Goal: Information Seeking & Learning: Learn about a topic

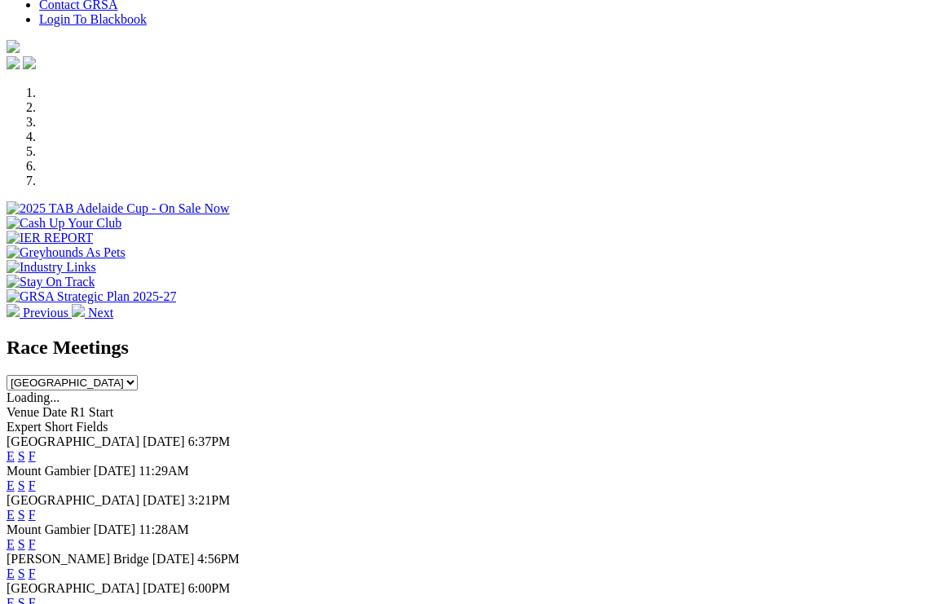
scroll to position [429, 0]
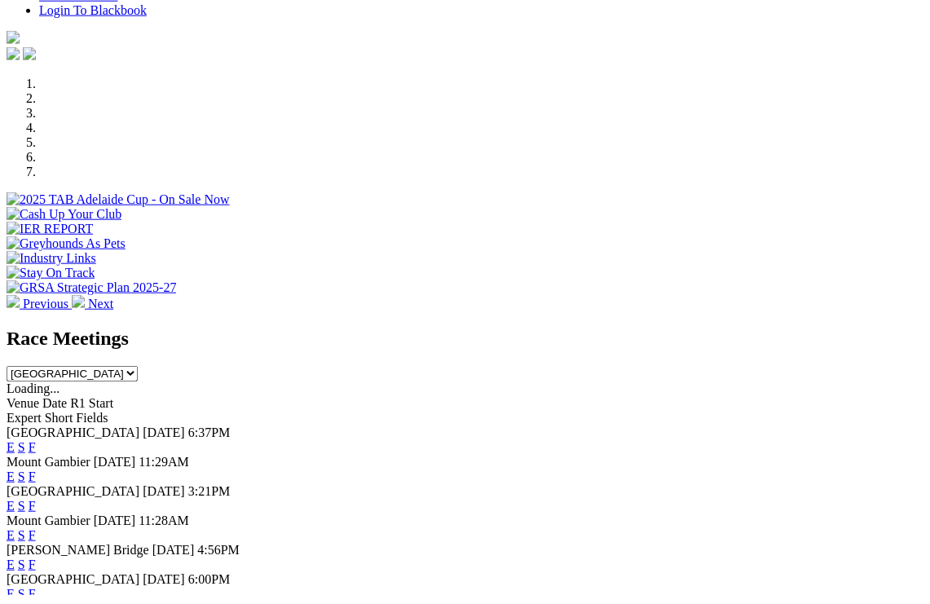
click at [36, 596] on link "F" at bounding box center [32, 603] width 7 height 14
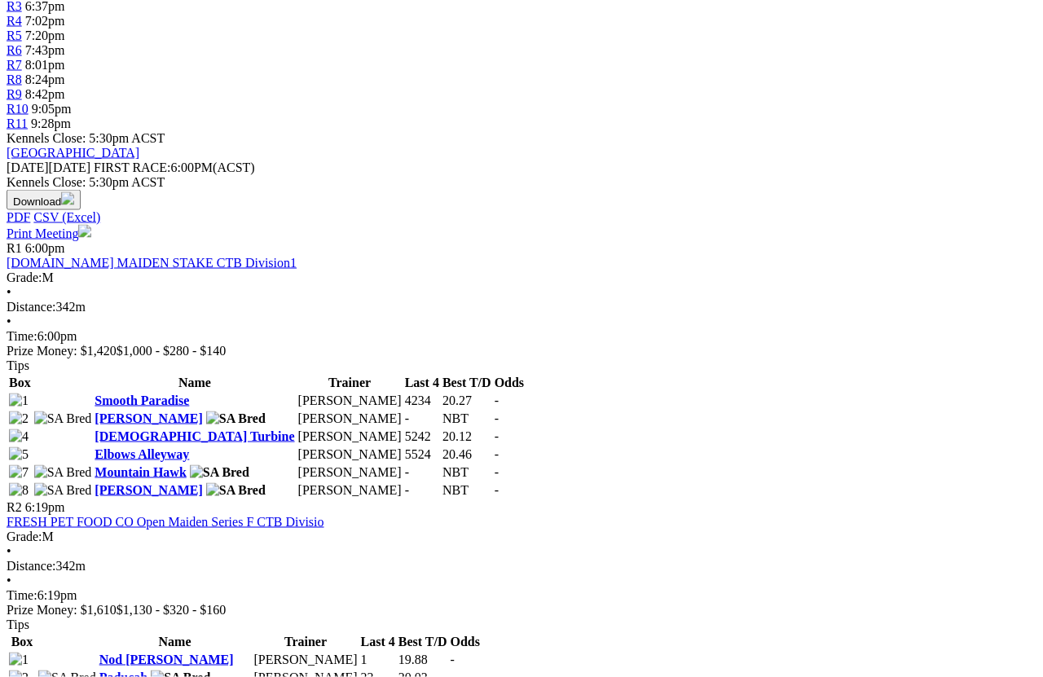
scroll to position [609, 0]
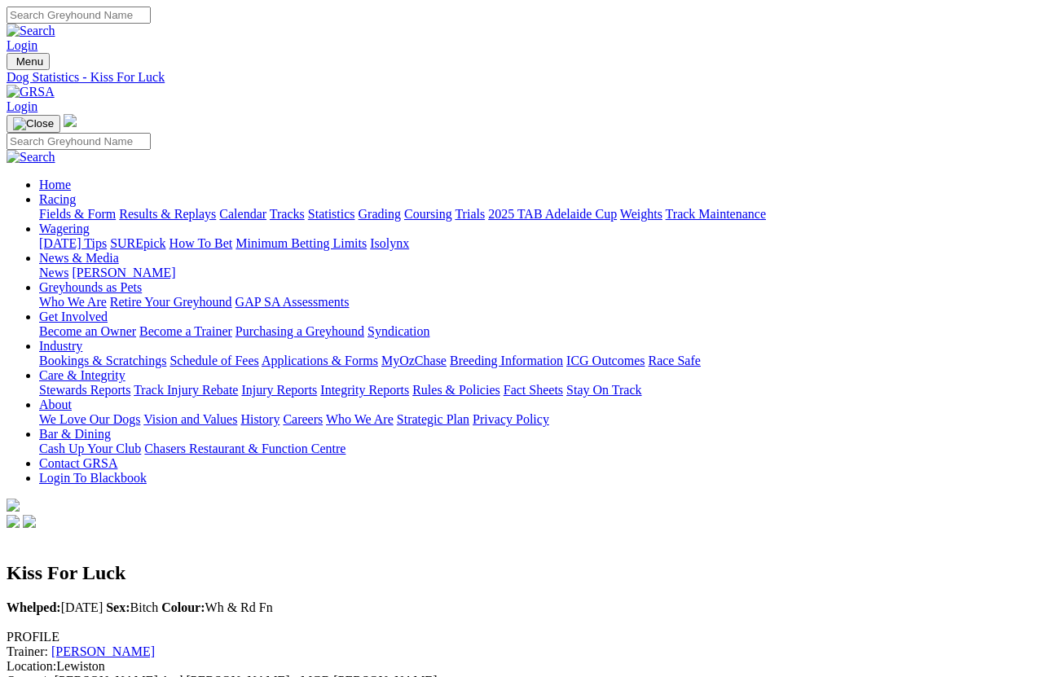
scroll to position [21, 0]
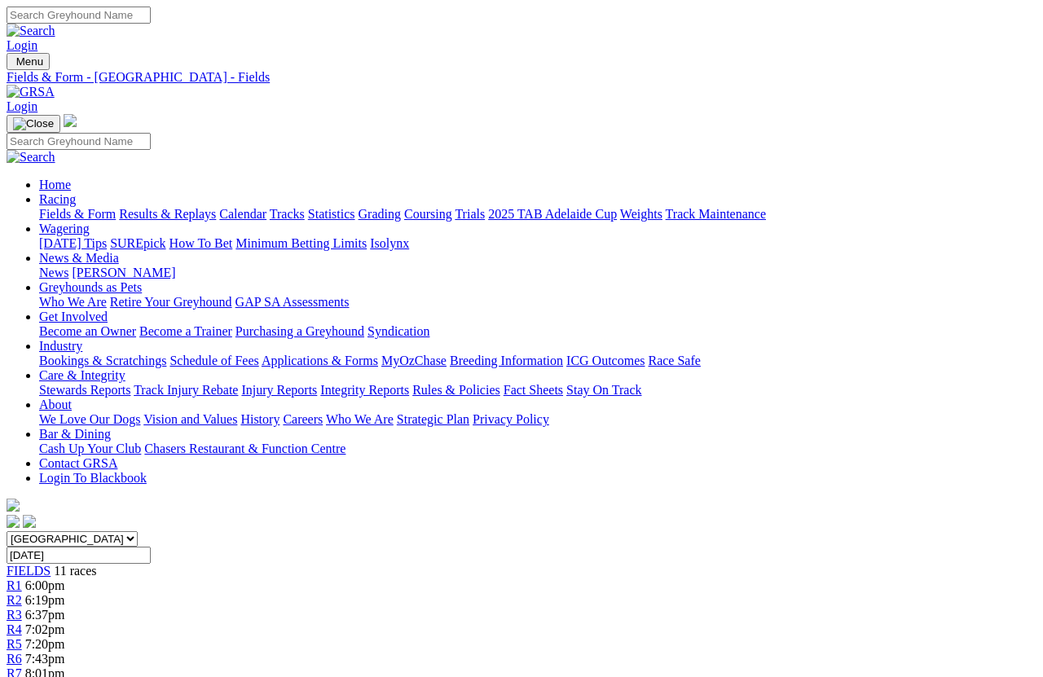
scroll to position [742, 0]
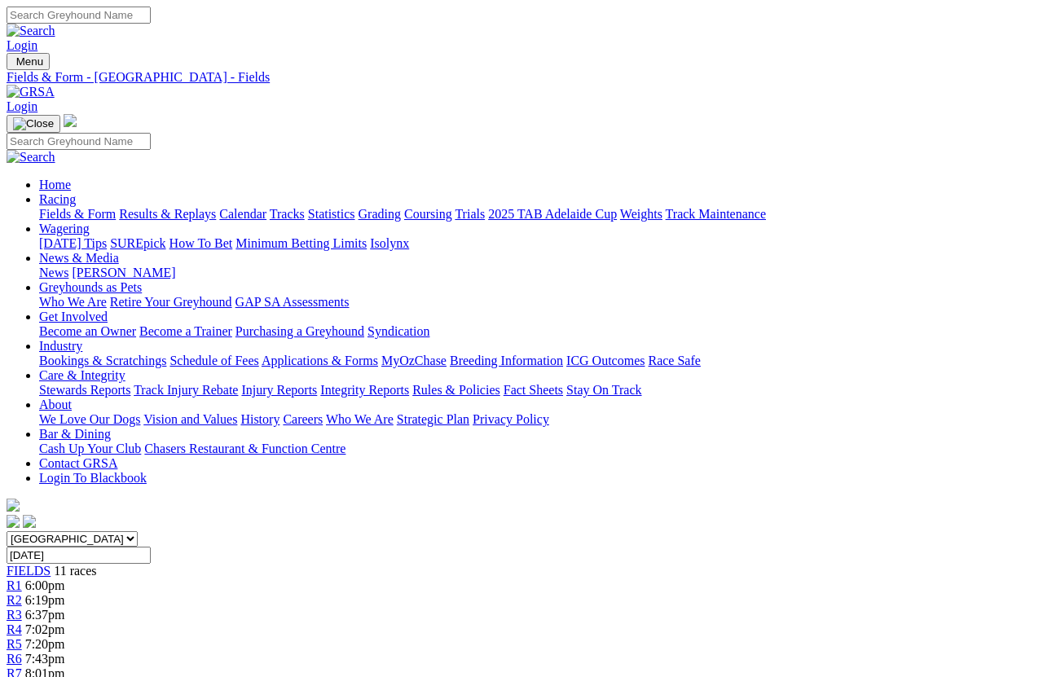
scroll to position [812, 0]
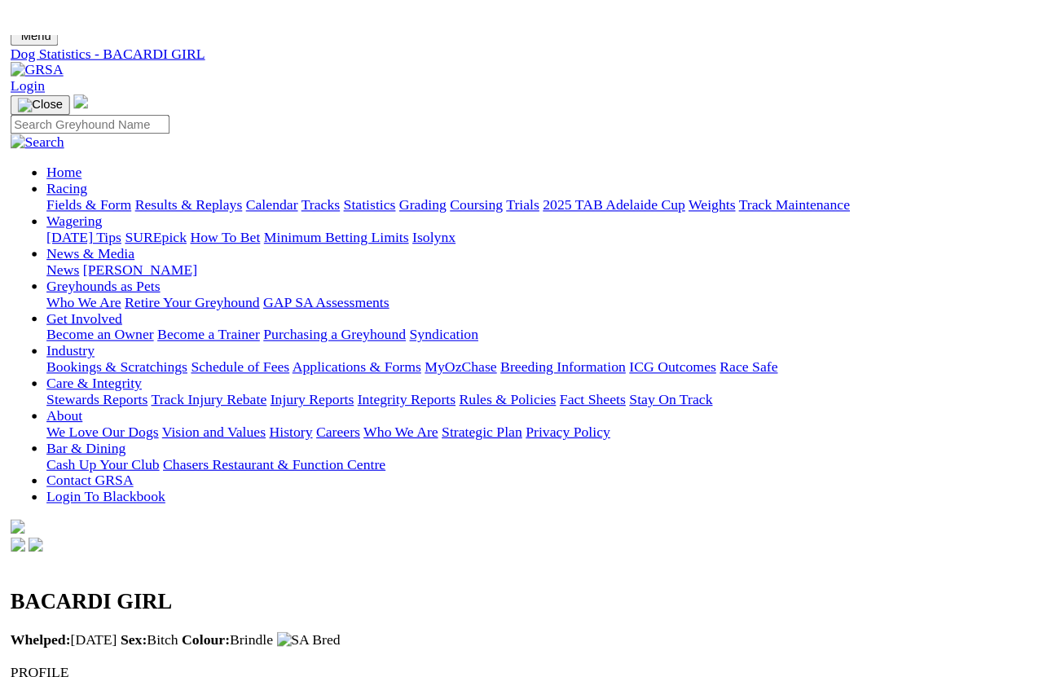
scroll to position [19, 0]
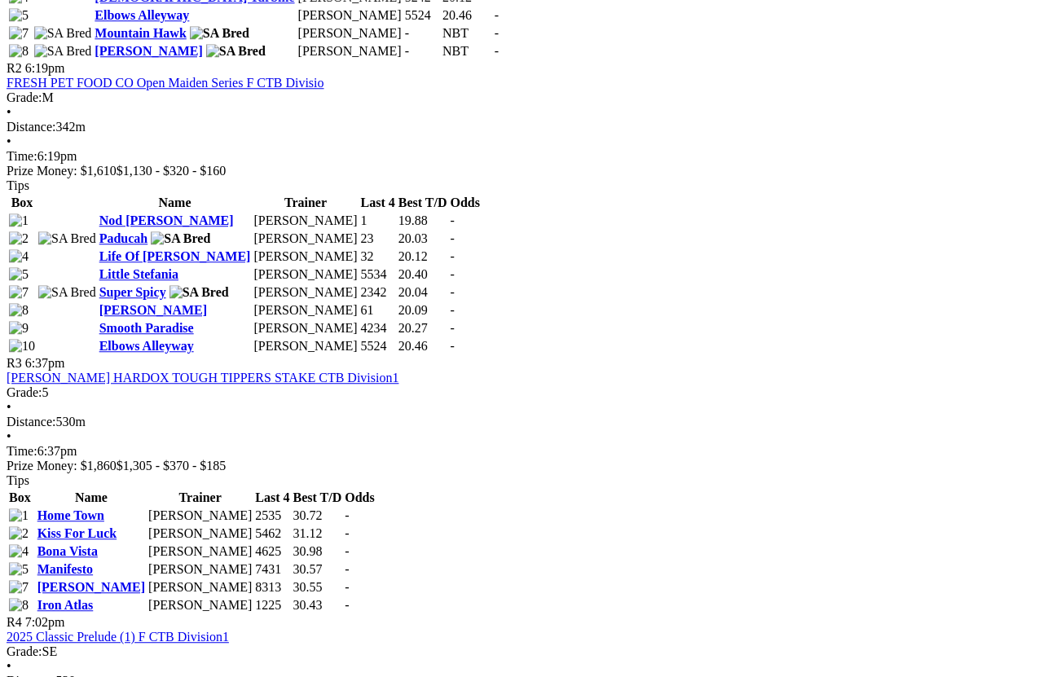
scroll to position [1048, 0]
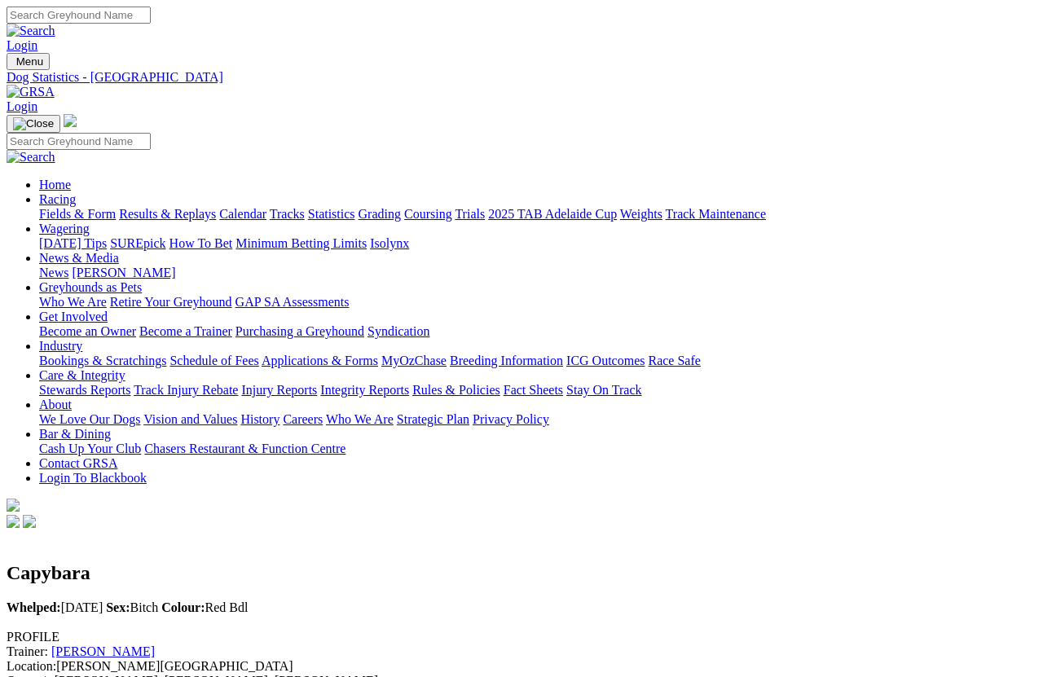
scroll to position [11, 0]
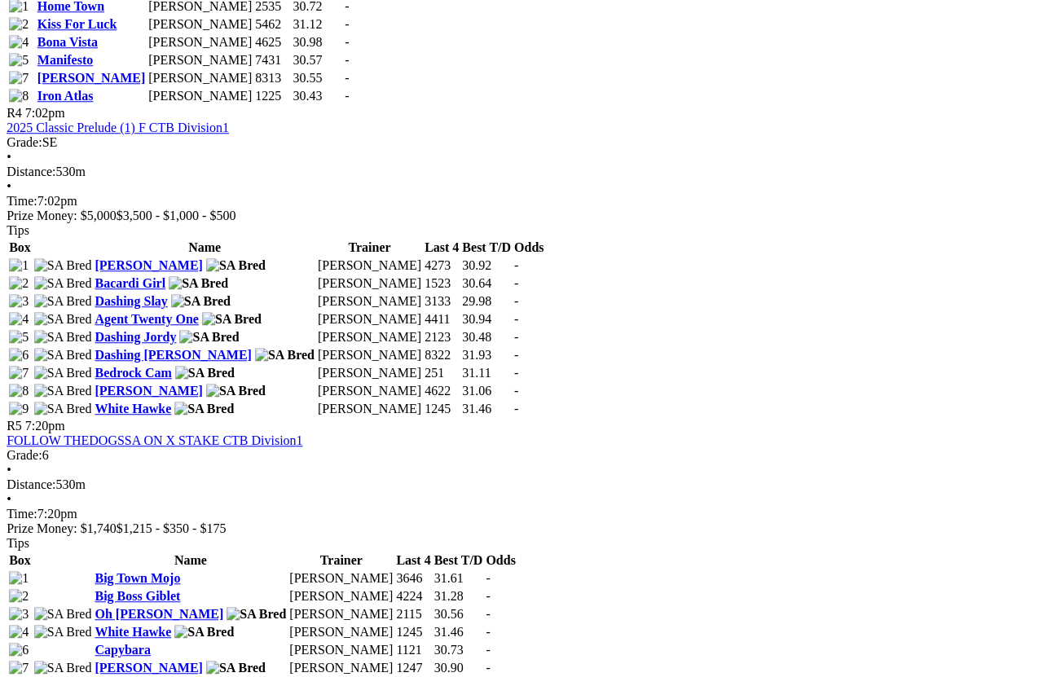
scroll to position [1555, 23]
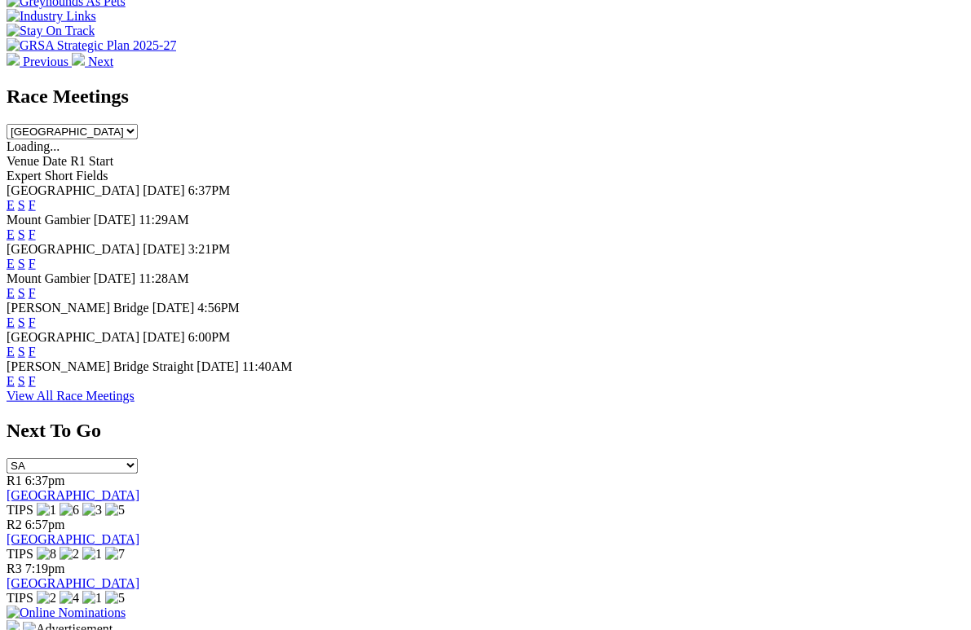
scroll to position [681, 0]
click at [36, 373] on link "F" at bounding box center [32, 380] width 7 height 14
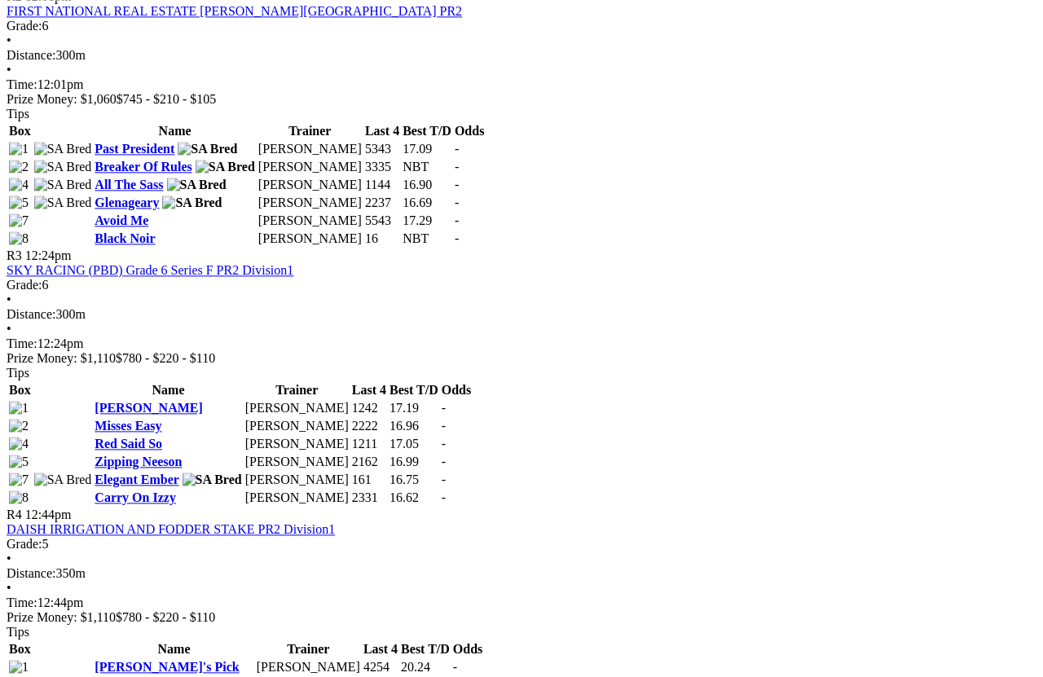
scroll to position [1085, 0]
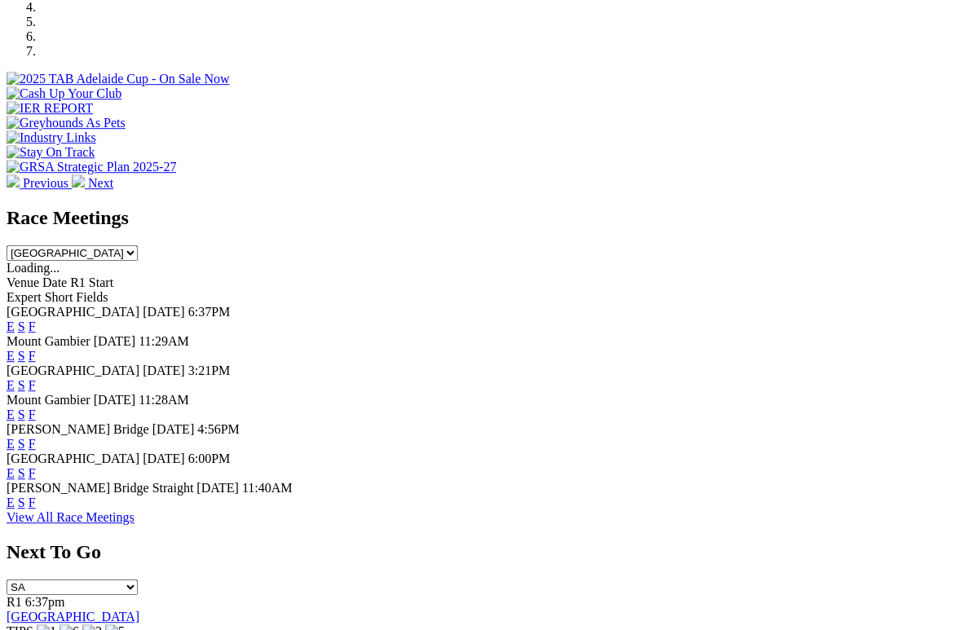
scroll to position [559, 0]
click at [36, 349] on link "F" at bounding box center [32, 356] width 7 height 14
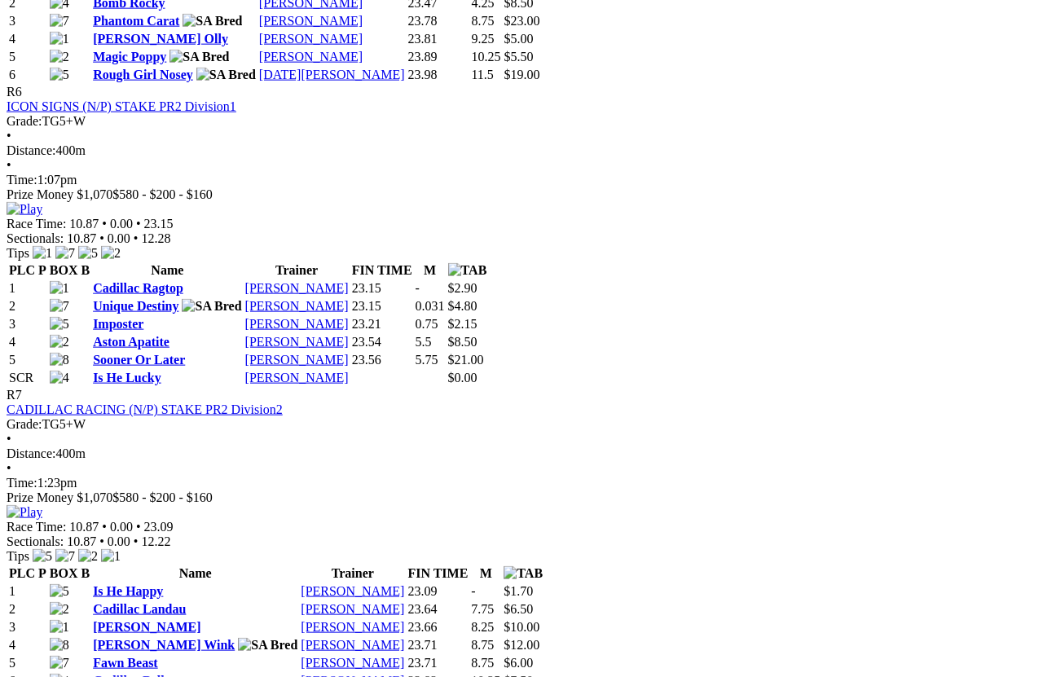
scroll to position [2298, 0]
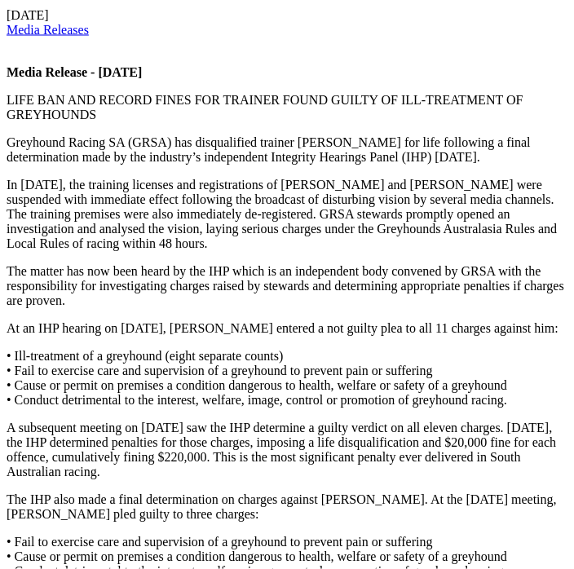
scroll to position [663, 0]
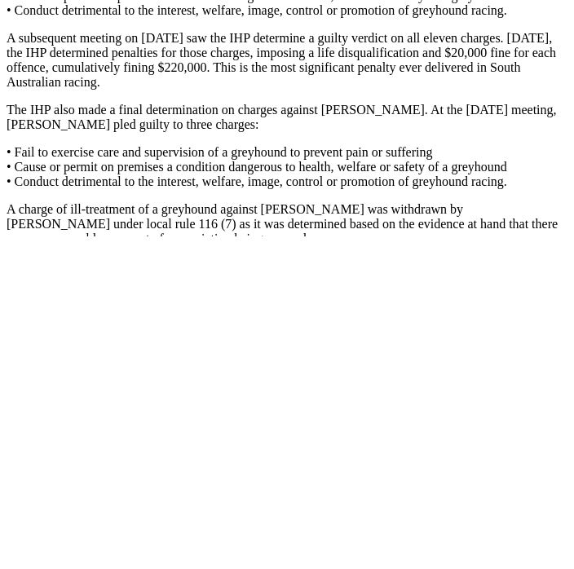
scroll to position [720, 0]
